Goal: Task Accomplishment & Management: Use online tool/utility

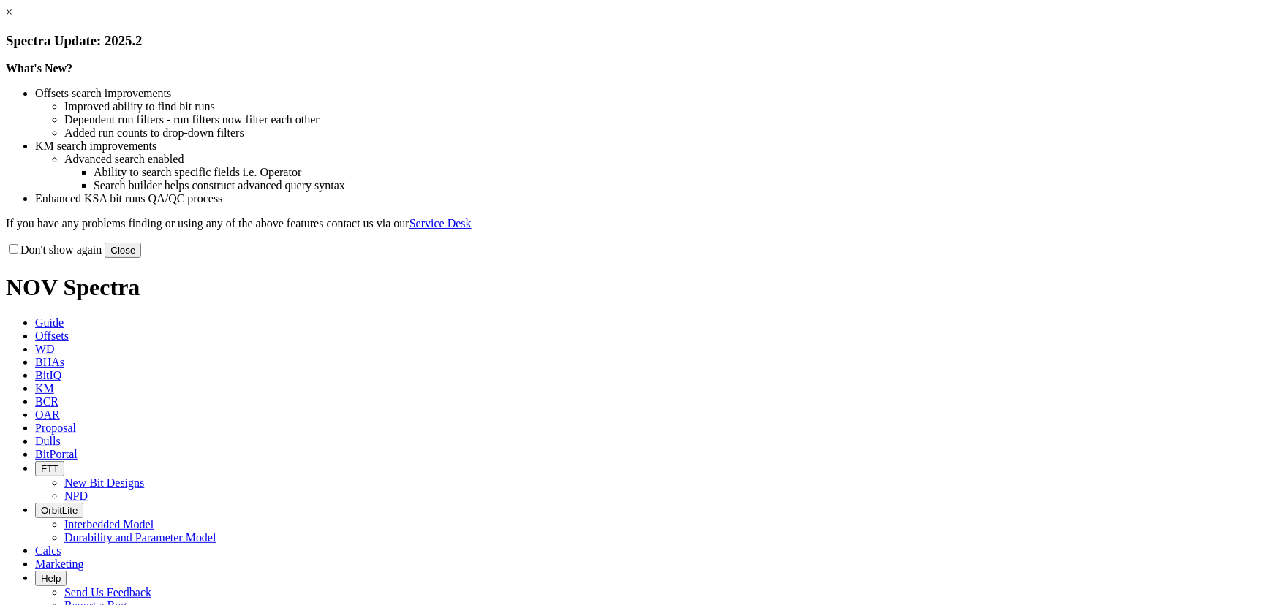
click at [141, 258] on button "Close" at bounding box center [123, 250] width 37 height 15
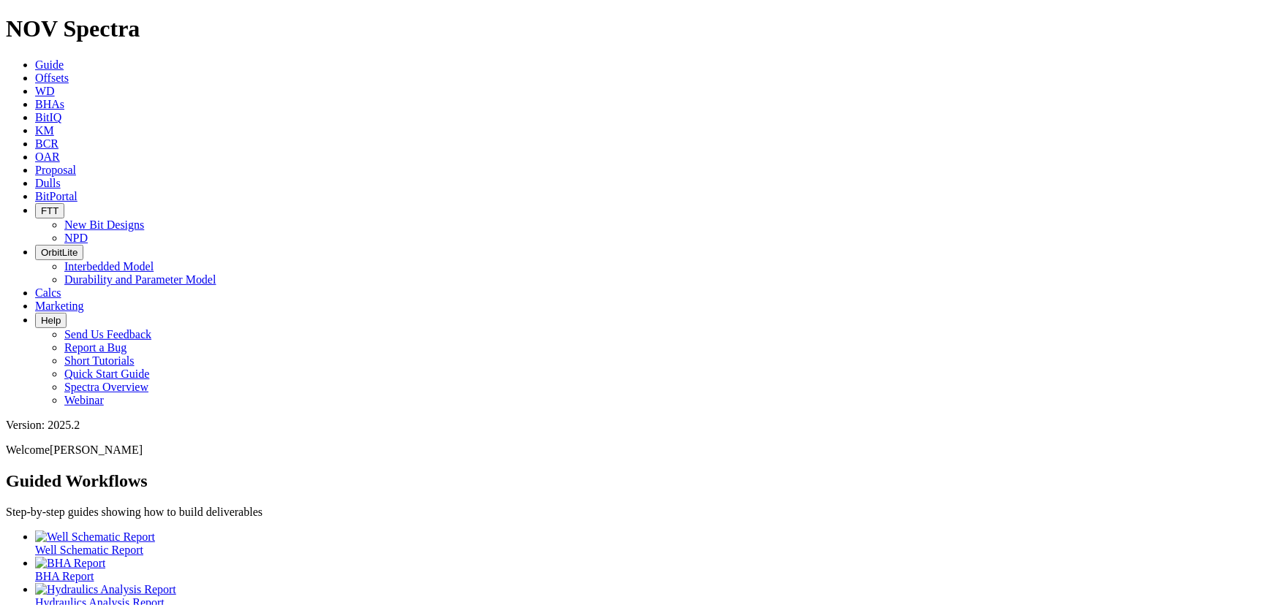
click at [35, 177] on icon at bounding box center [35, 183] width 0 height 12
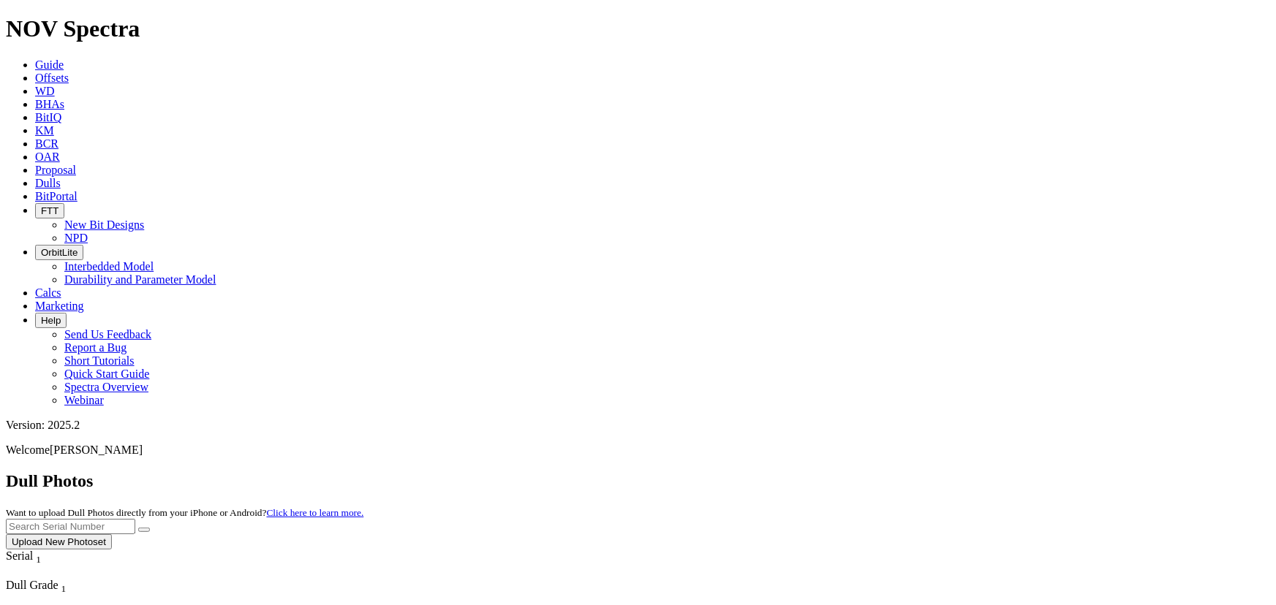
click at [112, 535] on button "Upload New Photoset" at bounding box center [59, 542] width 106 height 15
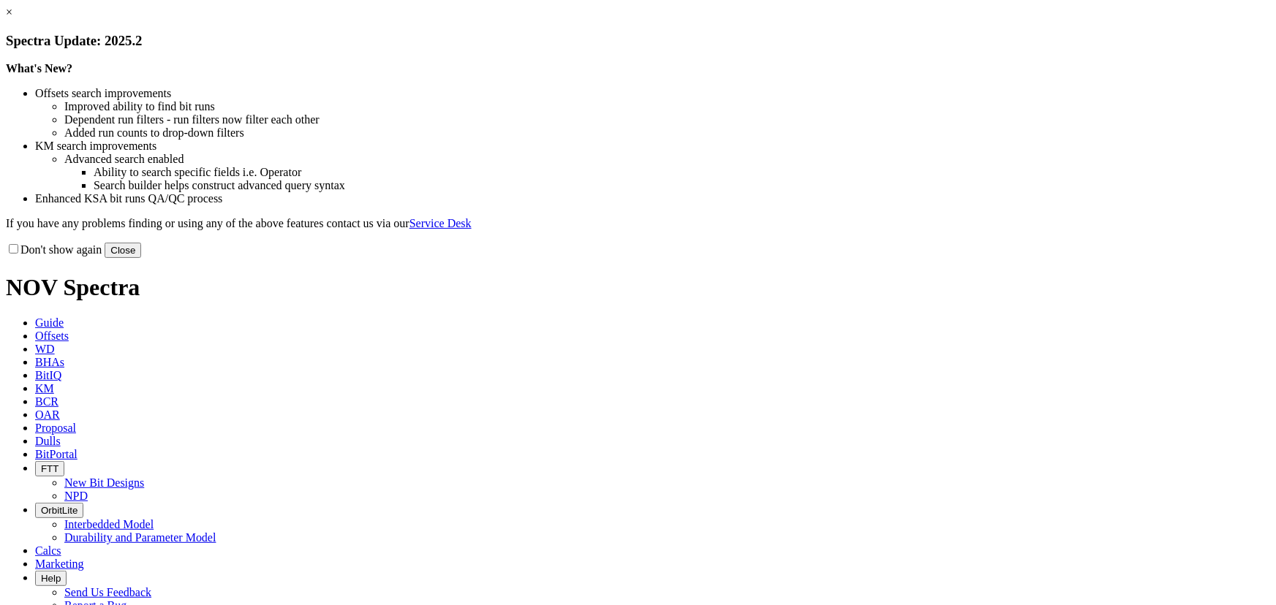
click at [141, 258] on button "Close" at bounding box center [123, 250] width 37 height 15
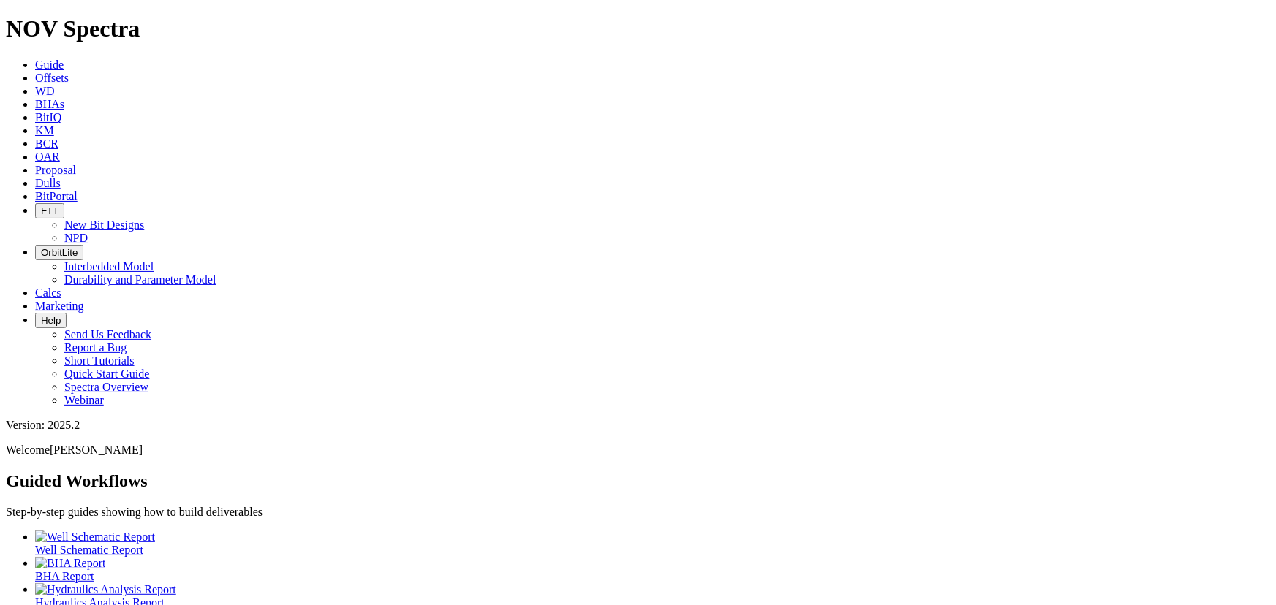
click at [35, 177] on icon at bounding box center [35, 183] width 0 height 12
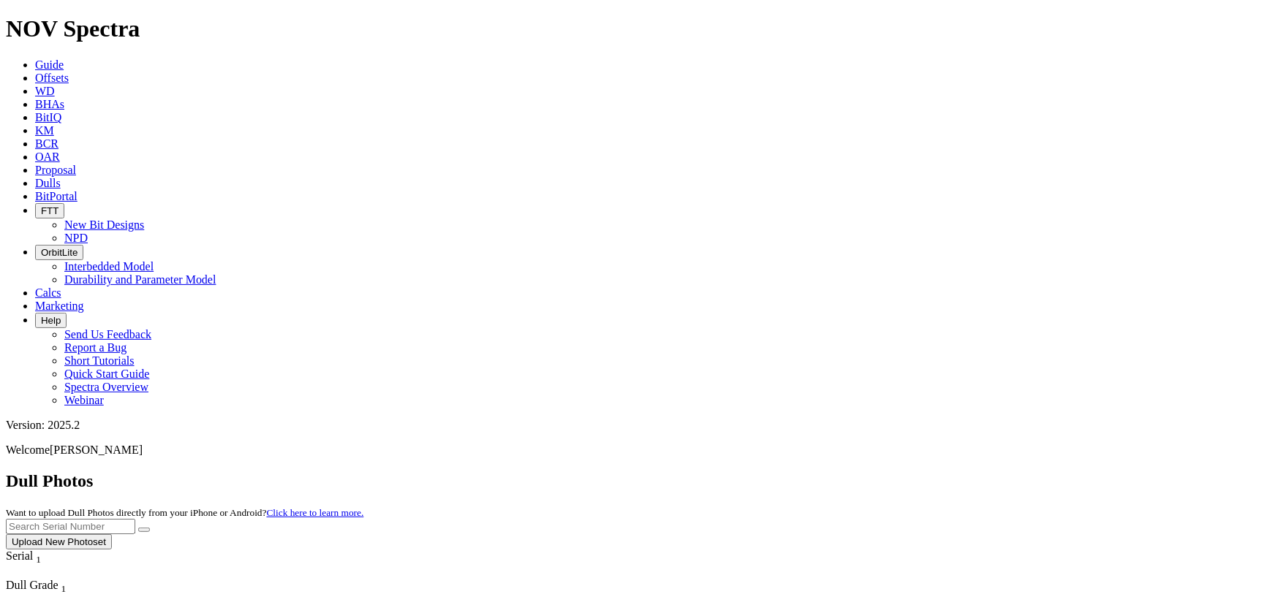
scroll to position [377, 0]
click at [135, 519] on input "text" at bounding box center [70, 526] width 129 height 15
type input "A319086"
click at [138, 528] on button "submit" at bounding box center [144, 530] width 12 height 4
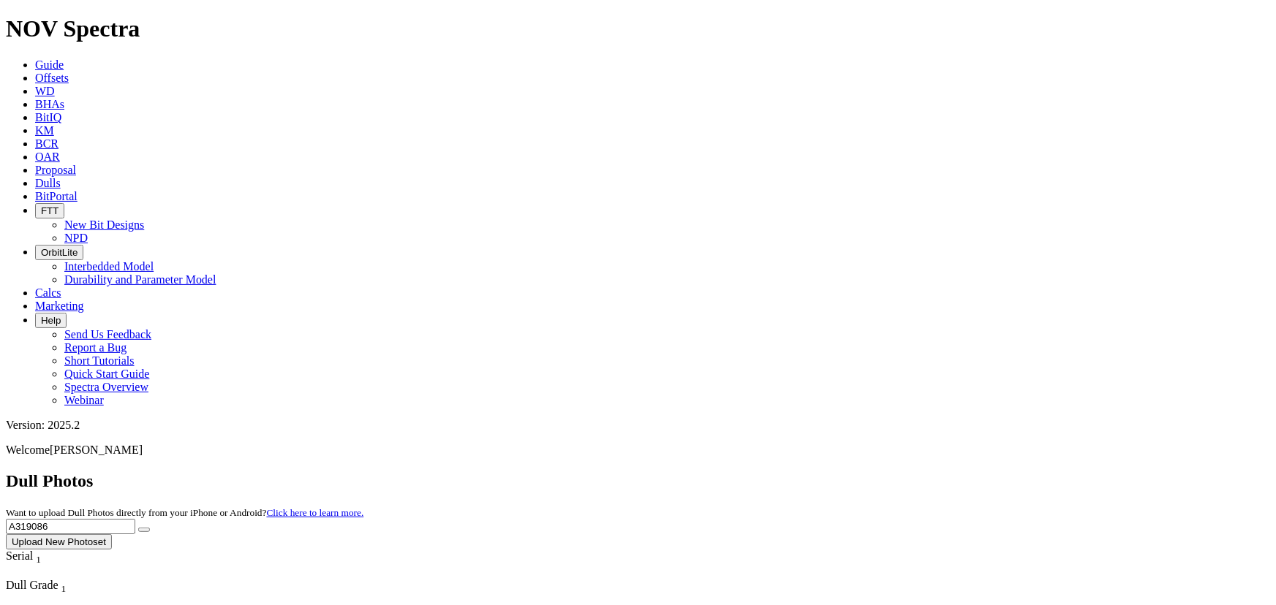
click at [112, 535] on button "Upload New Photoset" at bounding box center [59, 542] width 106 height 15
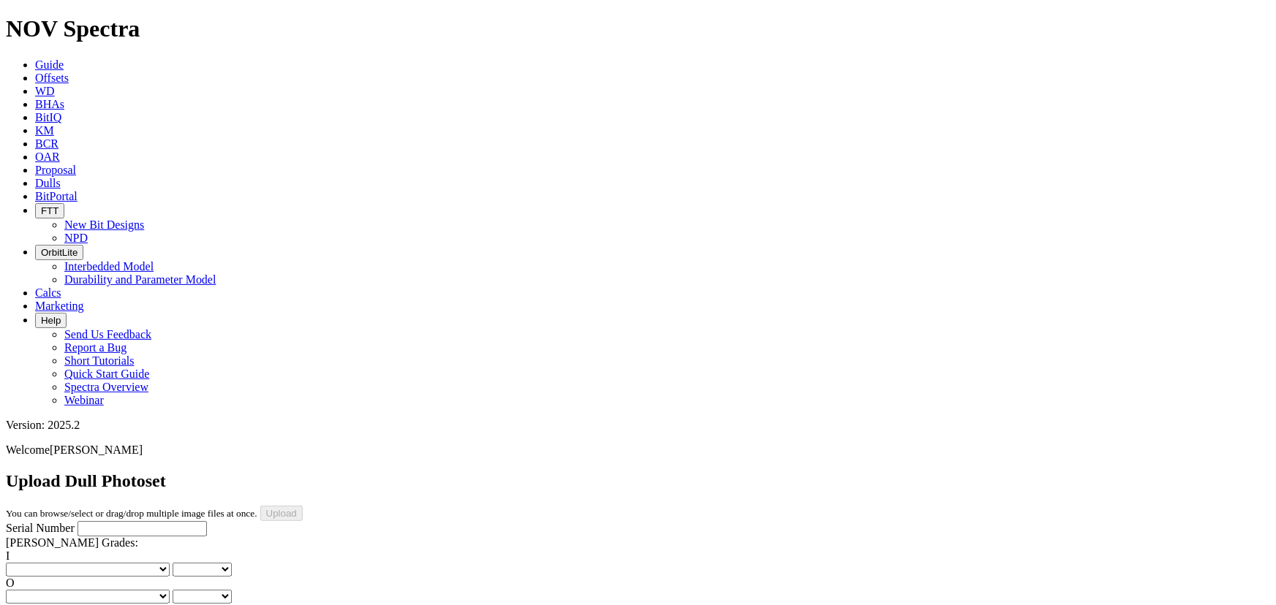
scroll to position [93, 0]
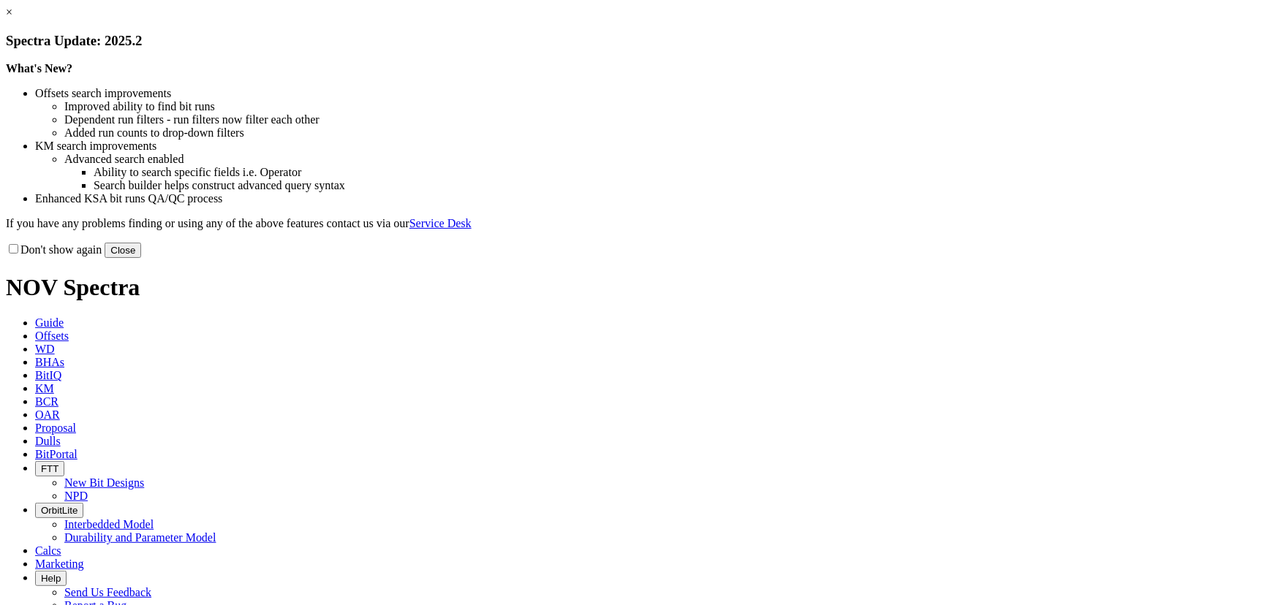
click at [899, 258] on div "Don't show again Close" at bounding box center [638, 250] width 1264 height 16
click at [141, 258] on button "Close" at bounding box center [123, 250] width 37 height 15
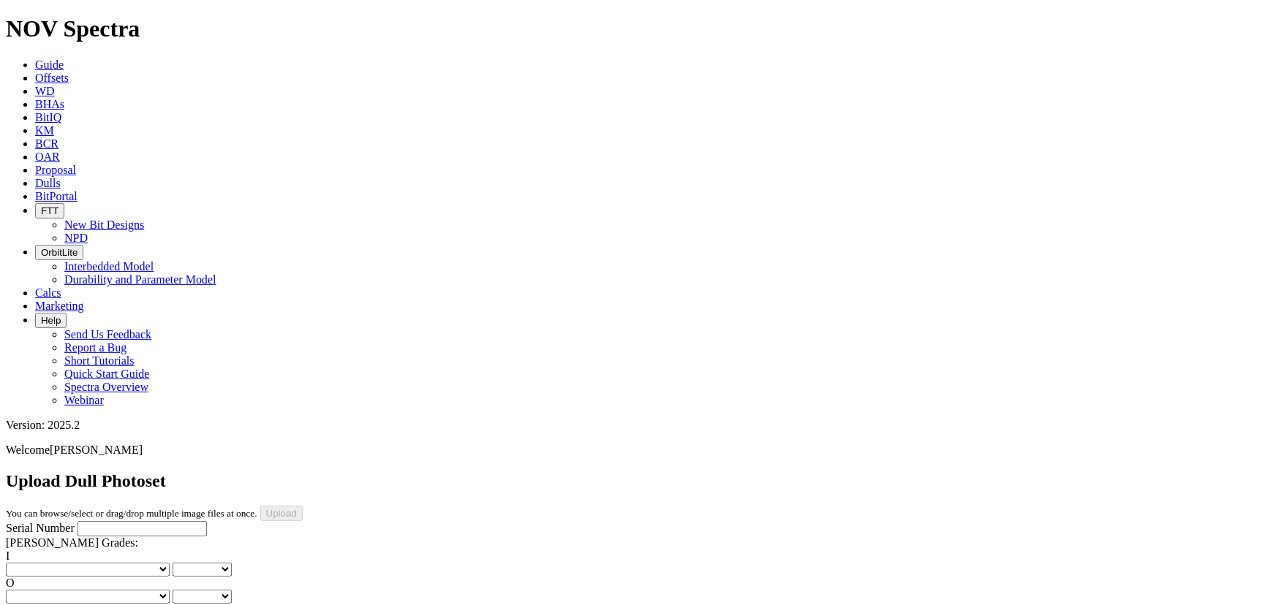
click at [61, 177] on span "Dulls" at bounding box center [48, 183] width 26 height 12
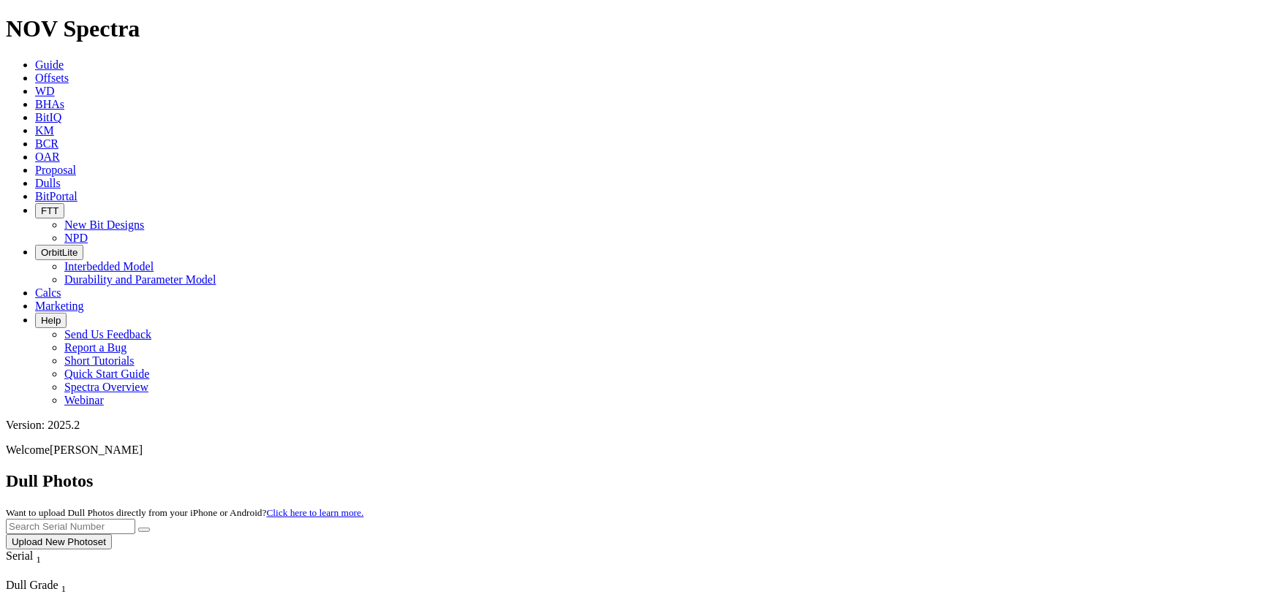
click at [112, 535] on button "Upload New Photoset" at bounding box center [59, 542] width 106 height 15
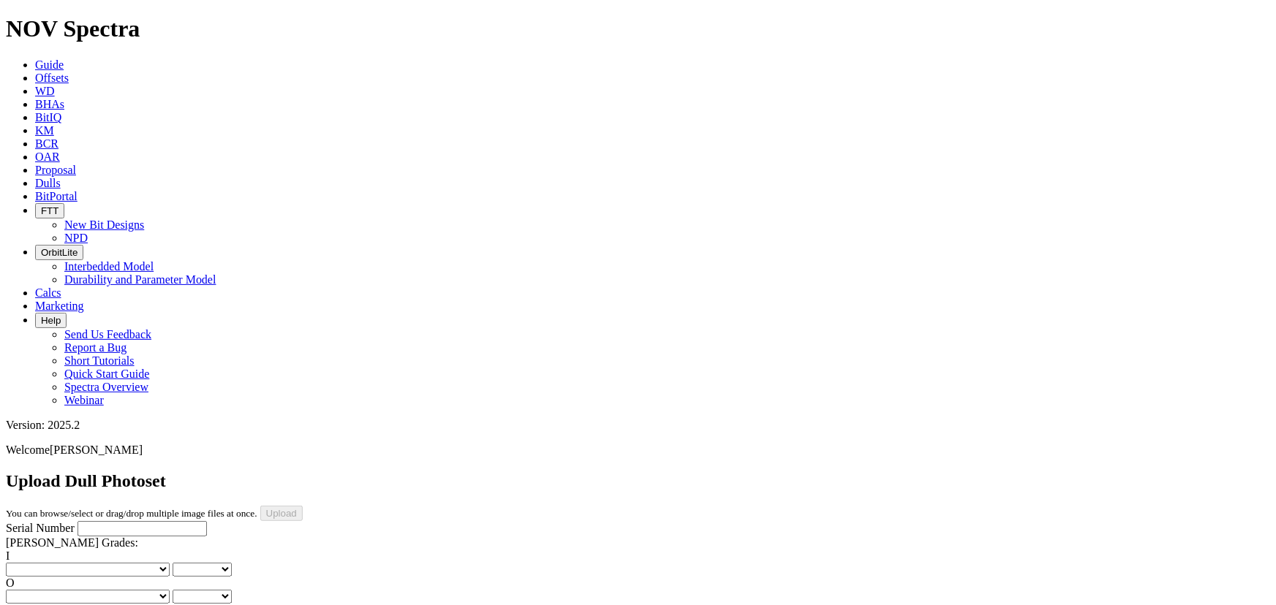
scroll to position [199, 0]
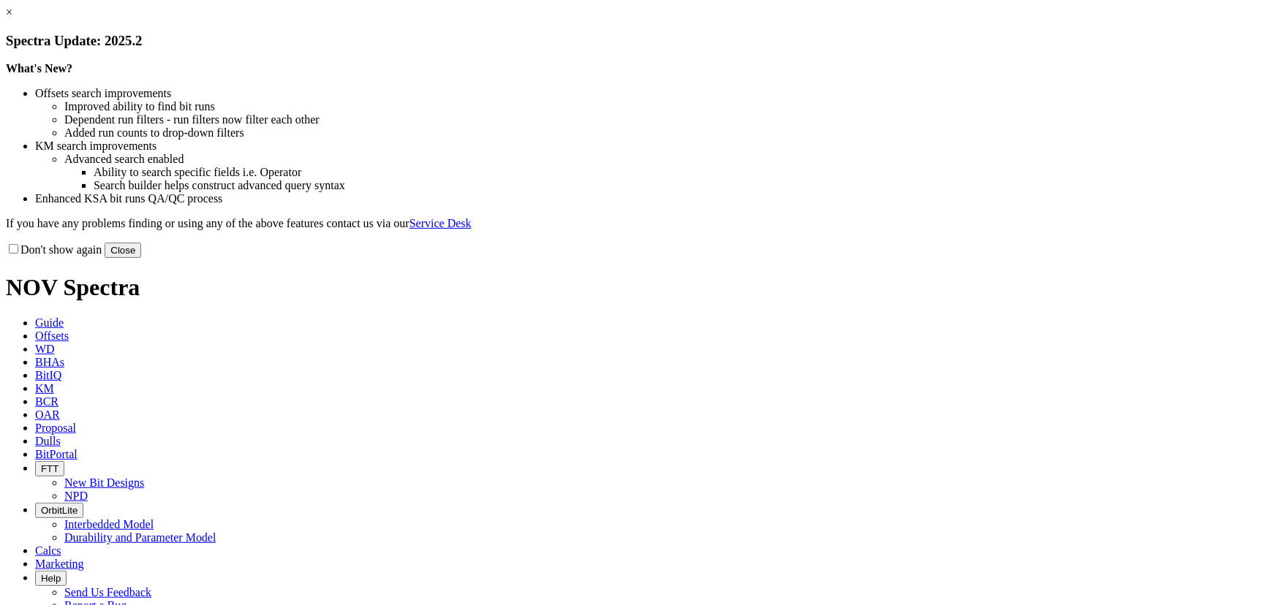
click at [141, 258] on button "Close" at bounding box center [123, 250] width 37 height 15
